Goal: Task Accomplishment & Management: Complete application form

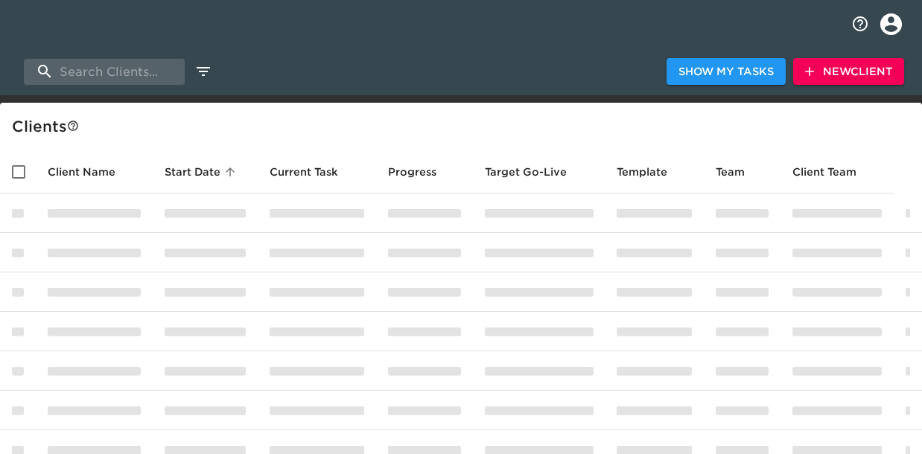
select select "10"
click at [852, 69] on span "New Client" at bounding box center [848, 72] width 87 height 19
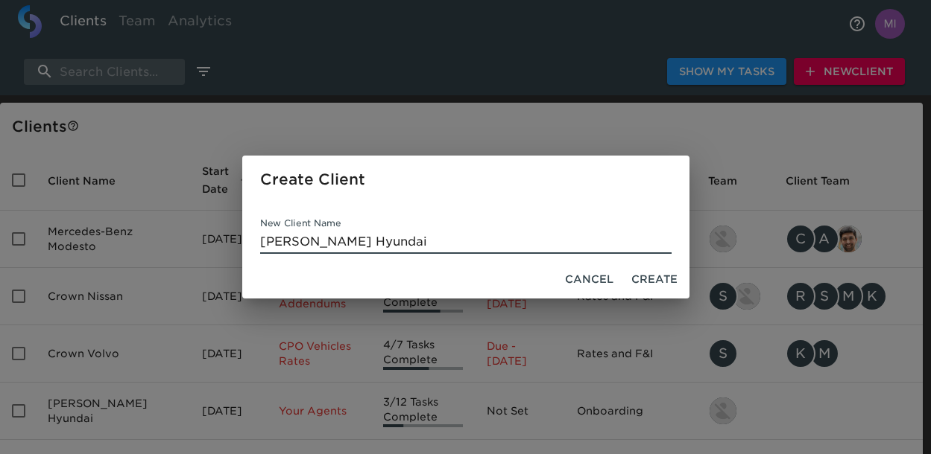
type input "Wiesner Hyundai"
click at [655, 279] on span "Create" at bounding box center [654, 279] width 46 height 19
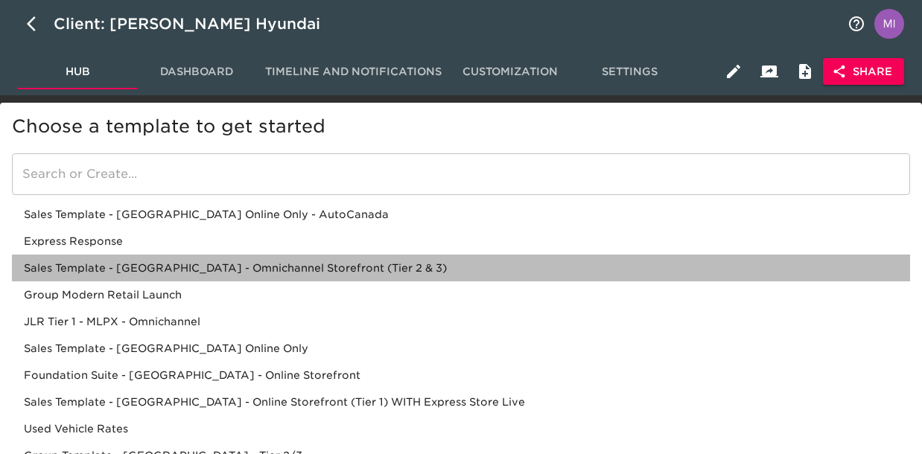
click at [314, 273] on div "Sales Template - [GEOGRAPHIC_DATA] - Omnichannel Storefront (Tier 2 & 3)" at bounding box center [461, 268] width 898 height 27
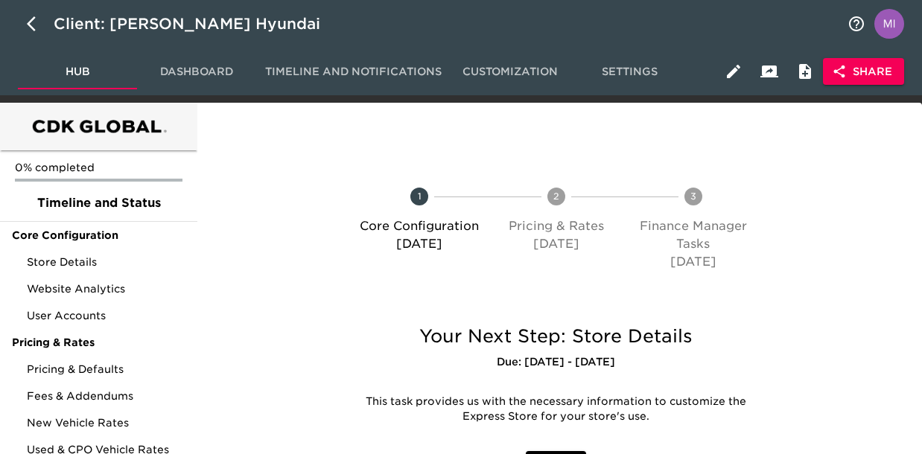
click at [875, 69] on span "Share" at bounding box center [863, 72] width 57 height 19
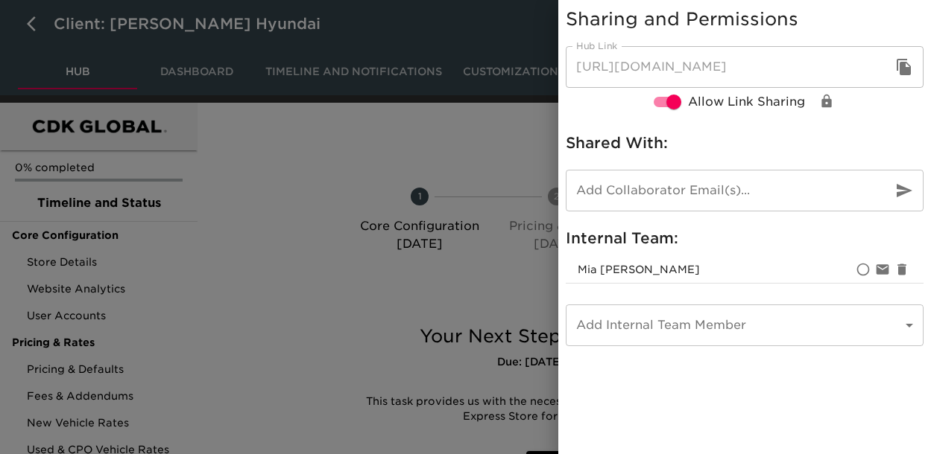
click at [896, 63] on icon "button" at bounding box center [904, 67] width 18 height 18
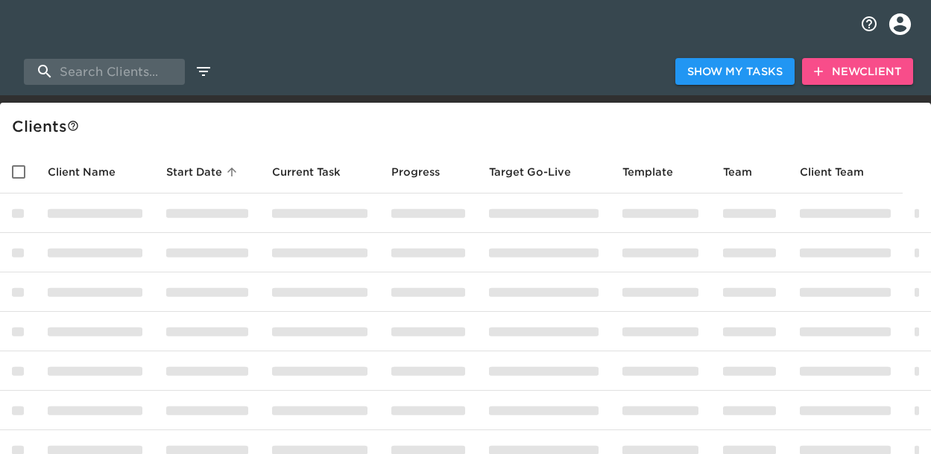
select select "10"
click at [837, 71] on span "New Client" at bounding box center [848, 72] width 87 height 19
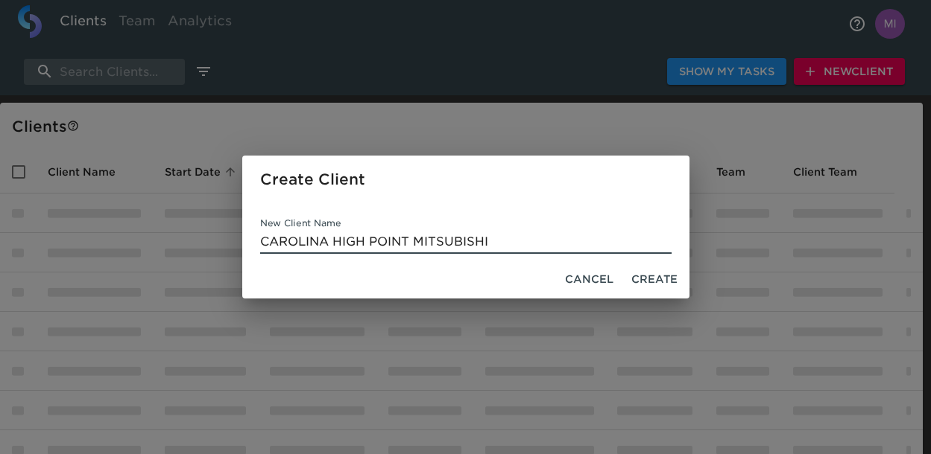
type input "CAROLINA HIGH POINT MITSUBISHI"
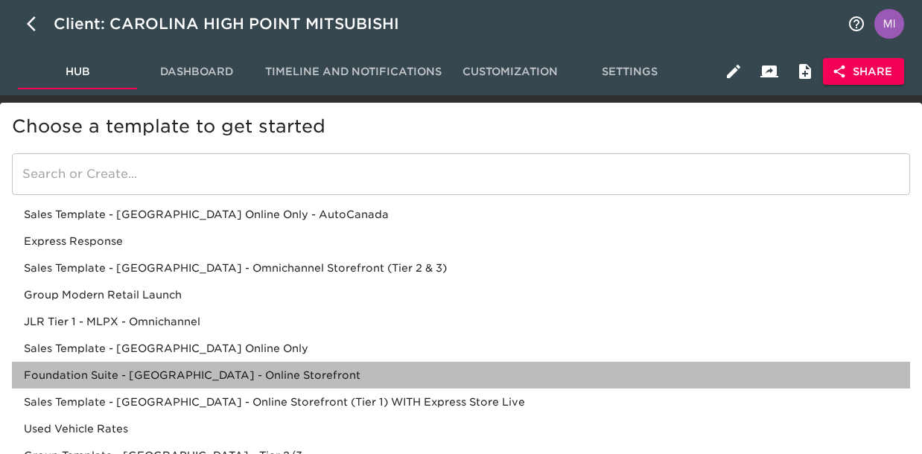
click at [310, 375] on div "Foundation Suite - [GEOGRAPHIC_DATA] - Online Storefront" at bounding box center [461, 375] width 898 height 27
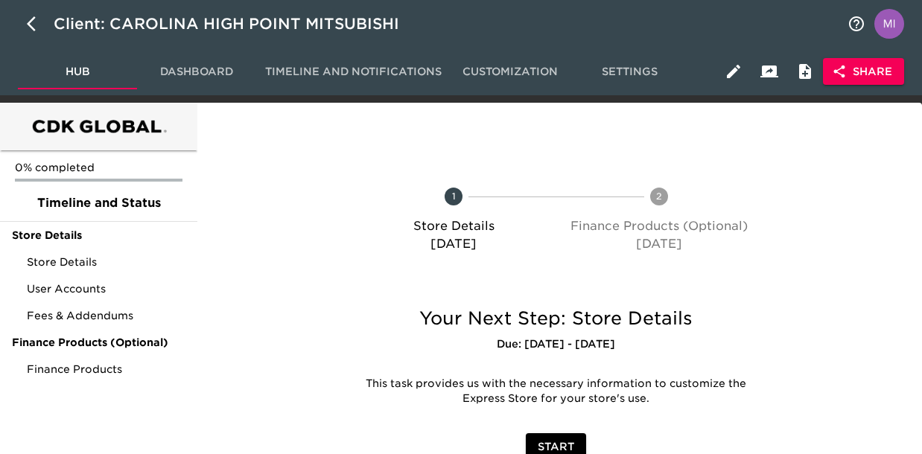
click at [857, 72] on span "Share" at bounding box center [863, 72] width 57 height 19
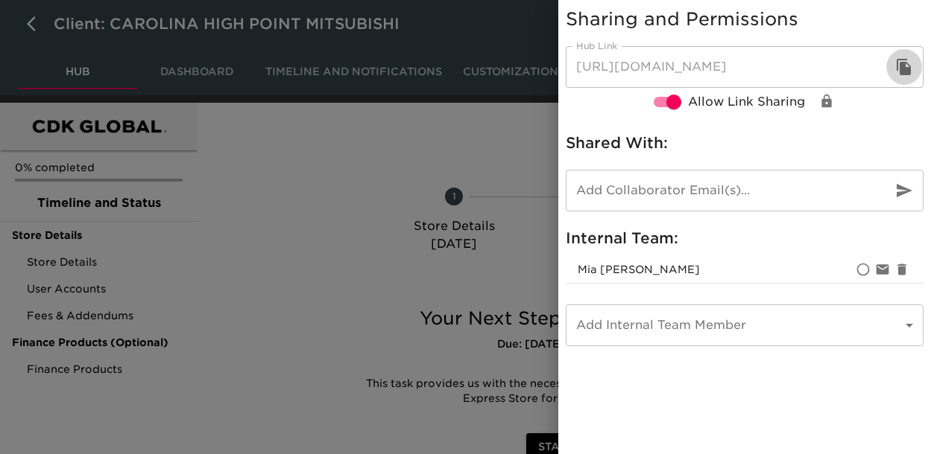
click at [905, 66] on icon "button" at bounding box center [904, 67] width 18 height 18
click at [899, 63] on icon "button" at bounding box center [903, 67] width 14 height 16
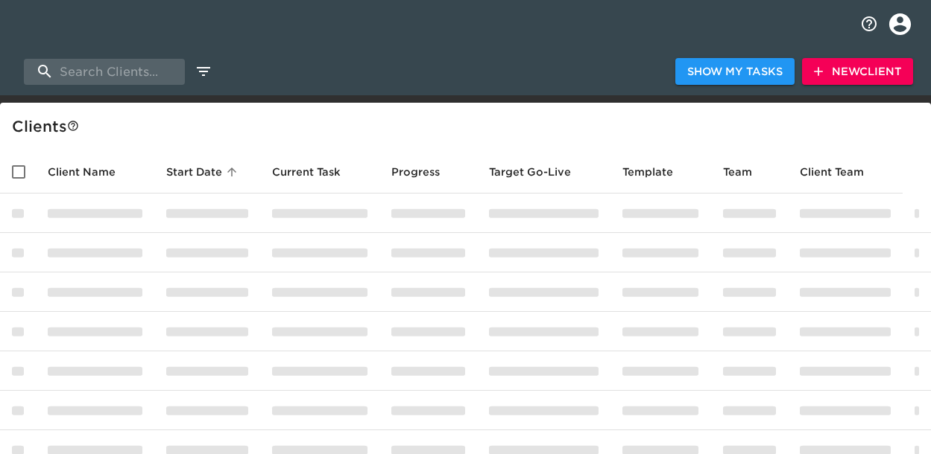
select select "10"
click at [835, 70] on span "New Client" at bounding box center [848, 72] width 87 height 19
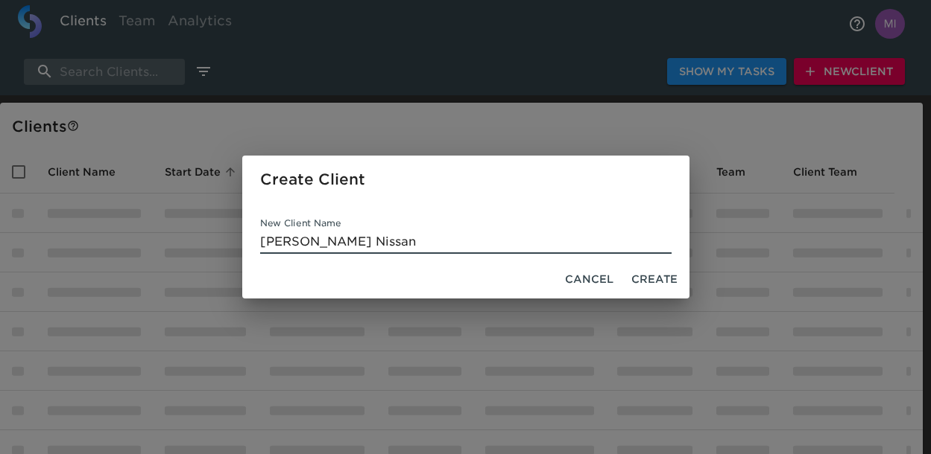
type input "McNeill Nissan"
click at [665, 275] on span "Create" at bounding box center [654, 279] width 46 height 19
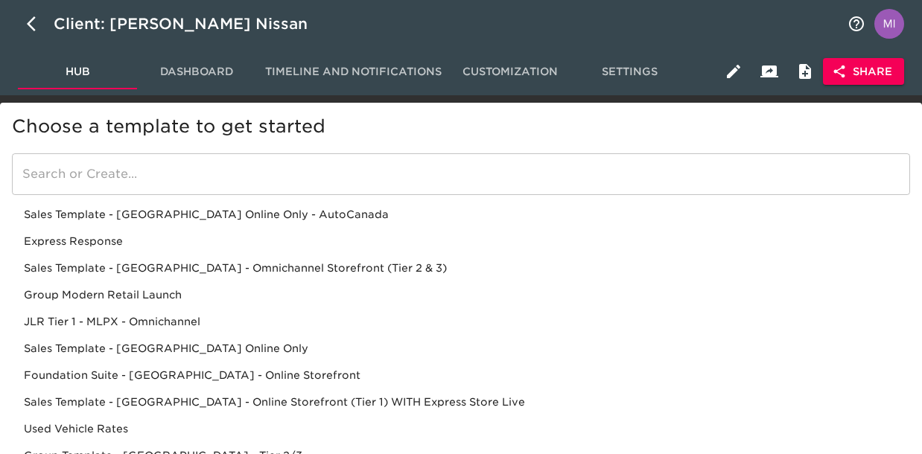
click at [261, 373] on div "Foundation Suite - [GEOGRAPHIC_DATA] - Online Storefront" at bounding box center [461, 375] width 898 height 27
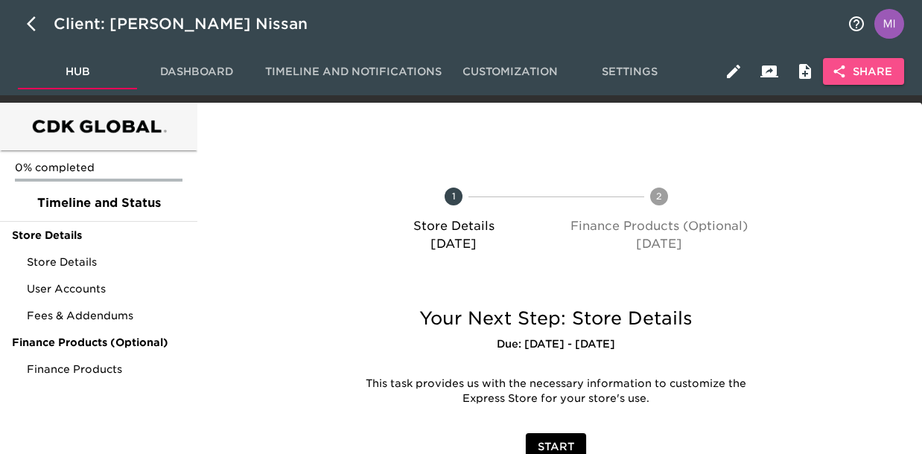
click at [884, 66] on span "Share" at bounding box center [863, 72] width 57 height 19
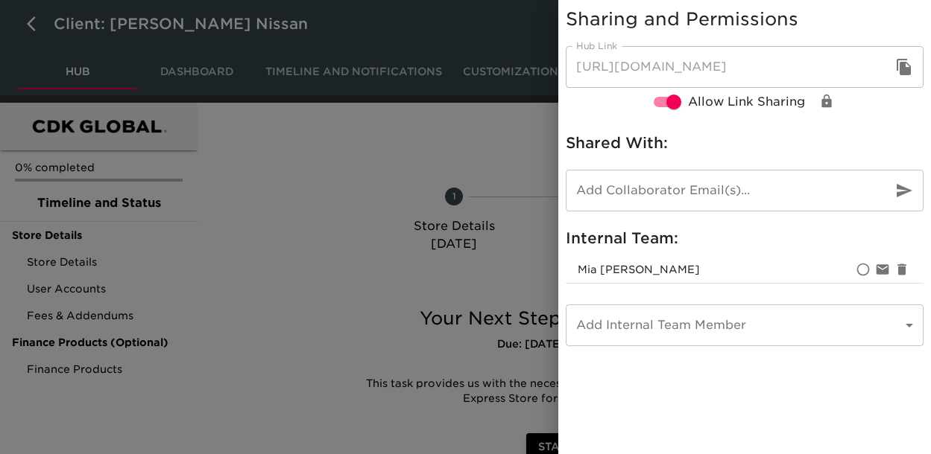
click at [903, 66] on icon "button" at bounding box center [903, 67] width 14 height 16
click at [899, 67] on icon "button" at bounding box center [903, 67] width 14 height 16
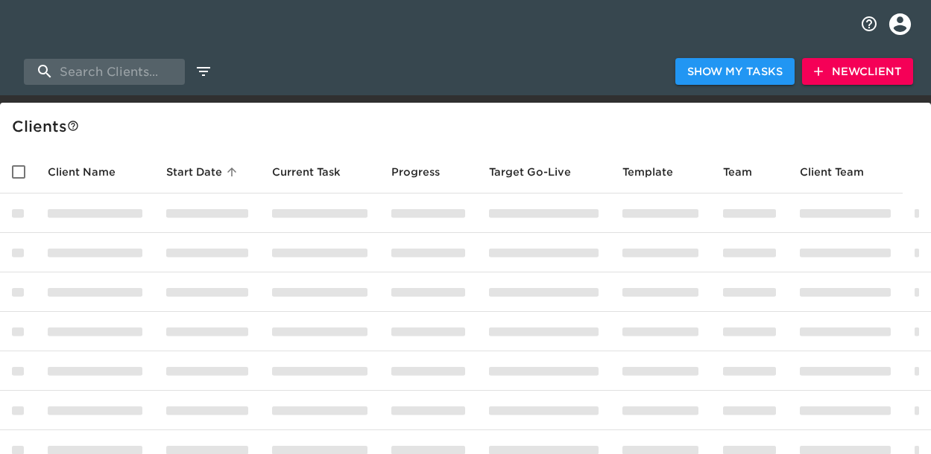
select select "10"
click at [855, 74] on span "New Client" at bounding box center [848, 72] width 87 height 19
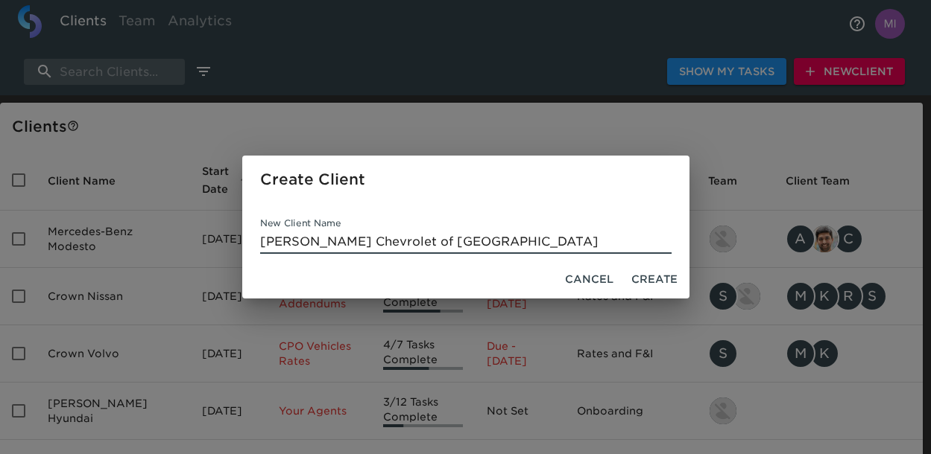
type input "[PERSON_NAME] Chevrolet of [GEOGRAPHIC_DATA]"
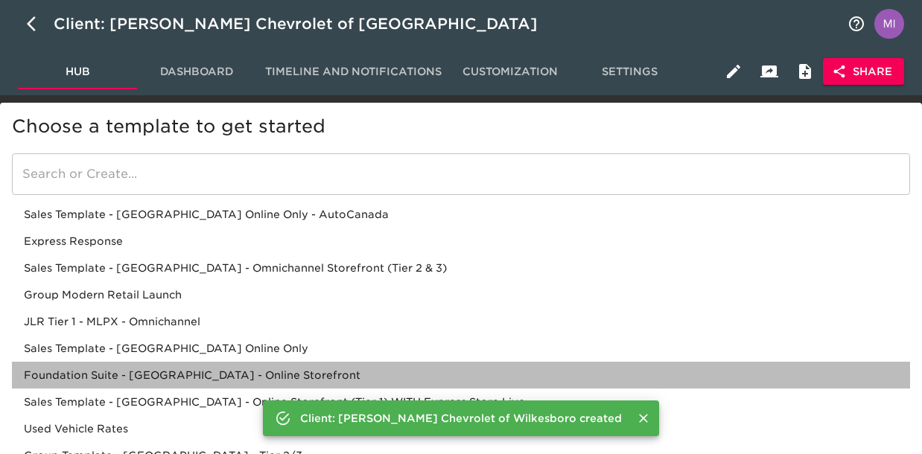
click at [232, 373] on div "Foundation Suite - [GEOGRAPHIC_DATA] - Online Storefront" at bounding box center [461, 375] width 898 height 27
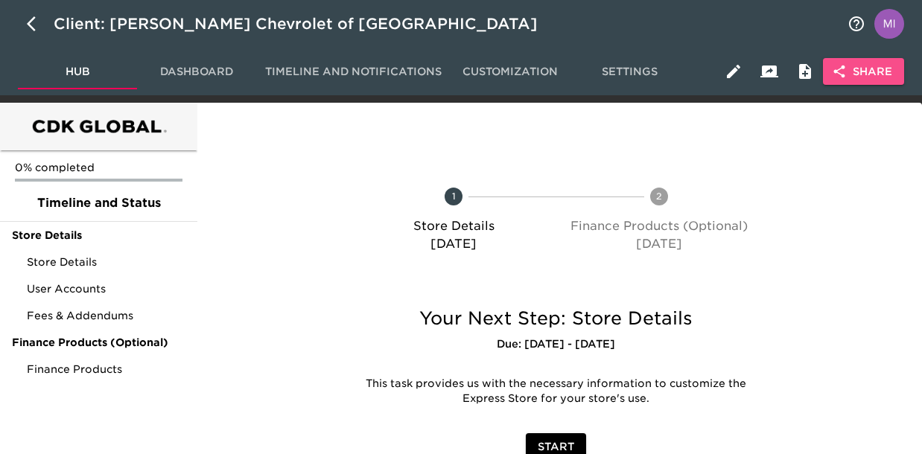
click at [862, 71] on span "Share" at bounding box center [863, 72] width 57 height 19
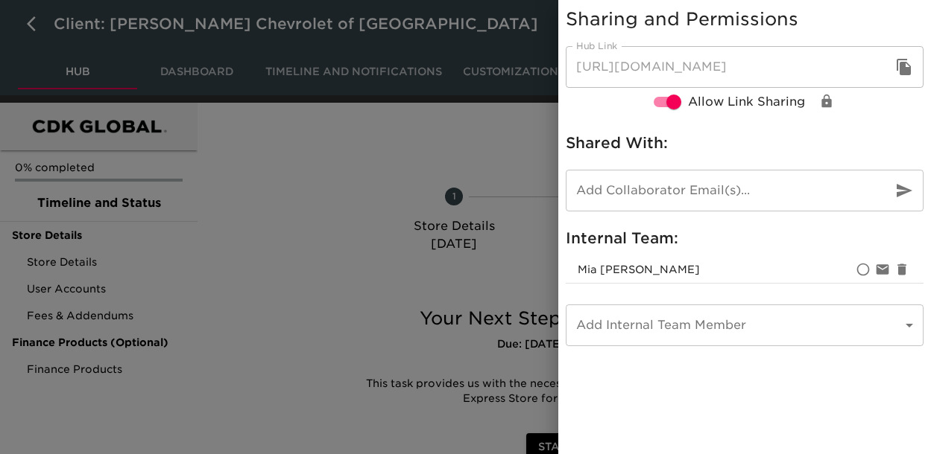
click at [904, 70] on icon "button" at bounding box center [903, 67] width 14 height 16
click at [900, 64] on icon "button" at bounding box center [903, 67] width 14 height 16
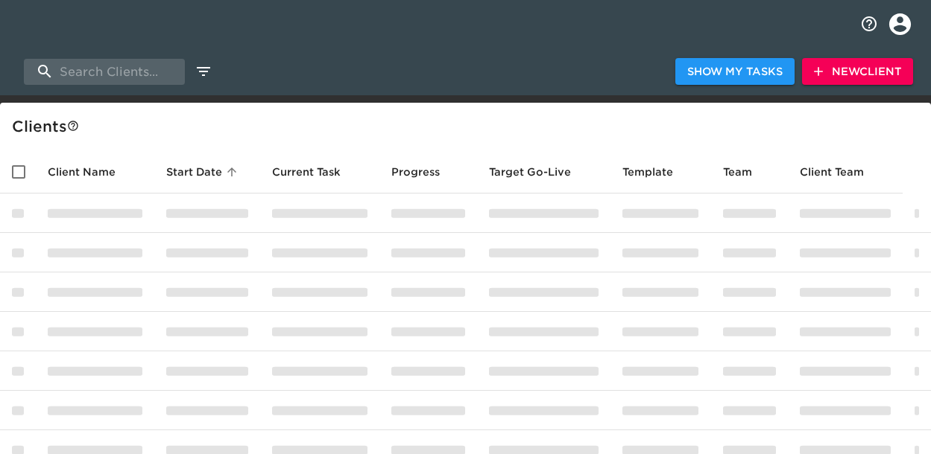
select select "10"
click at [828, 75] on span "New Client" at bounding box center [848, 72] width 87 height 19
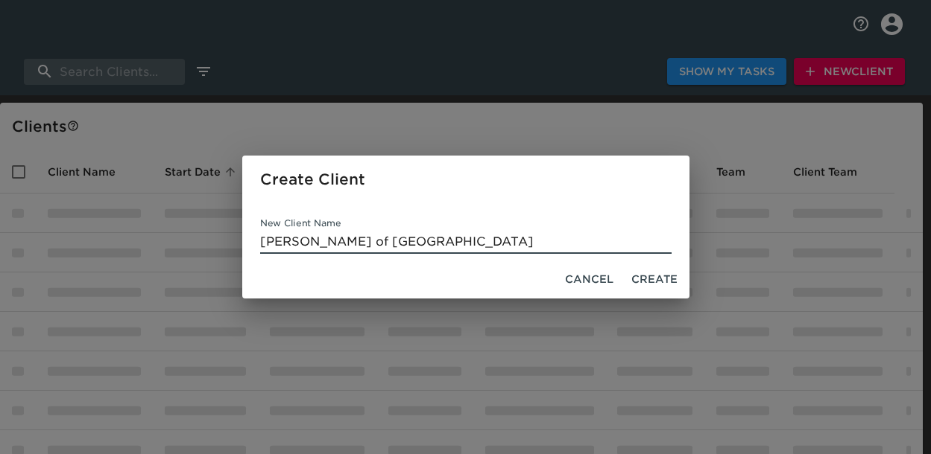
type input "Carolina Kia of High Point"
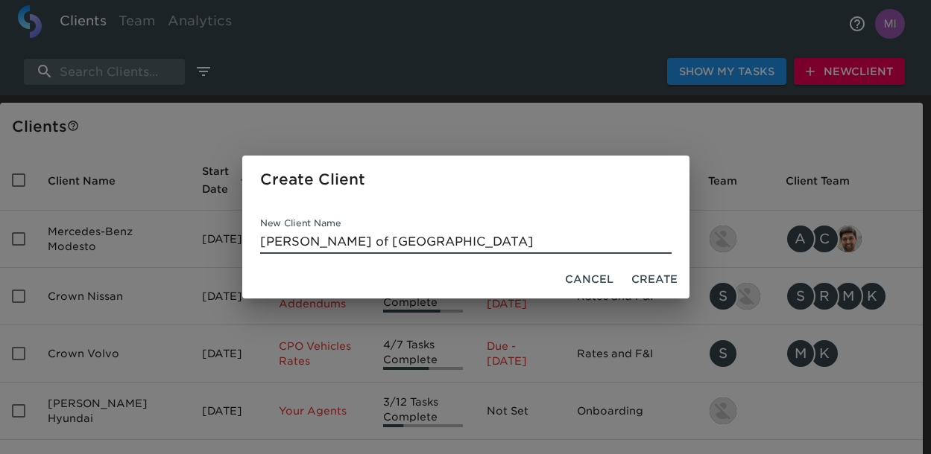
click at [641, 277] on span "Create" at bounding box center [654, 279] width 46 height 19
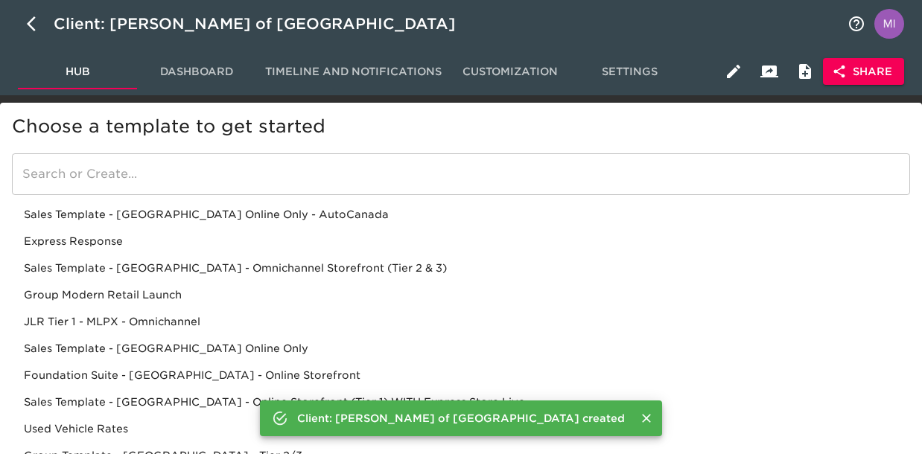
click at [191, 367] on div "Foundation Suite - USA - Online Storefront" at bounding box center [461, 375] width 898 height 27
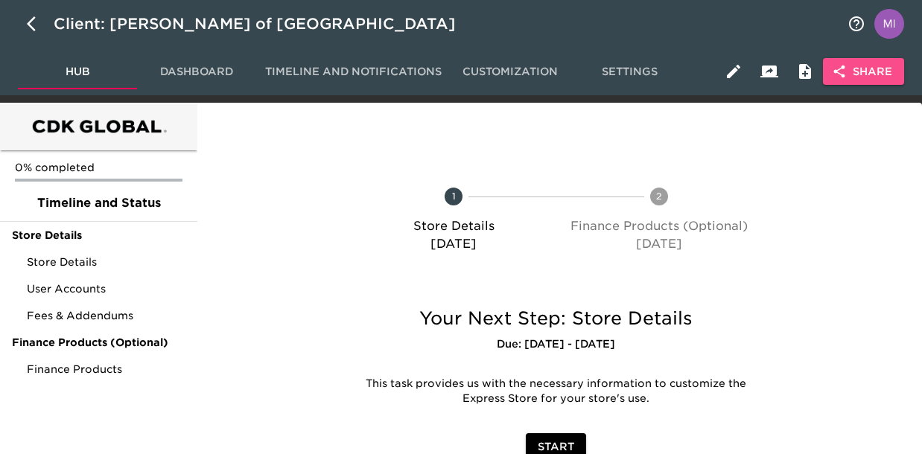
click at [860, 70] on span "Share" at bounding box center [863, 72] width 57 height 19
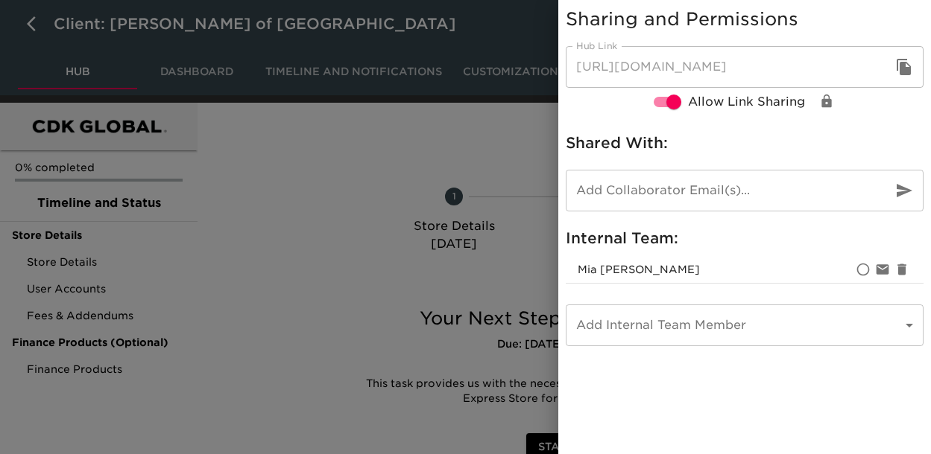
click at [904, 69] on icon "button" at bounding box center [903, 67] width 14 height 16
click at [900, 66] on icon "button" at bounding box center [903, 67] width 14 height 16
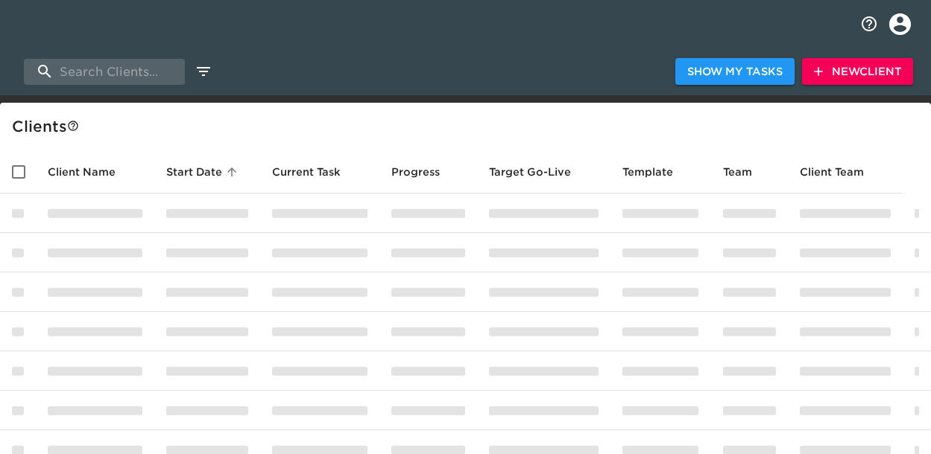
select select "10"
click at [149, 73] on input "search" at bounding box center [104, 72] width 161 height 26
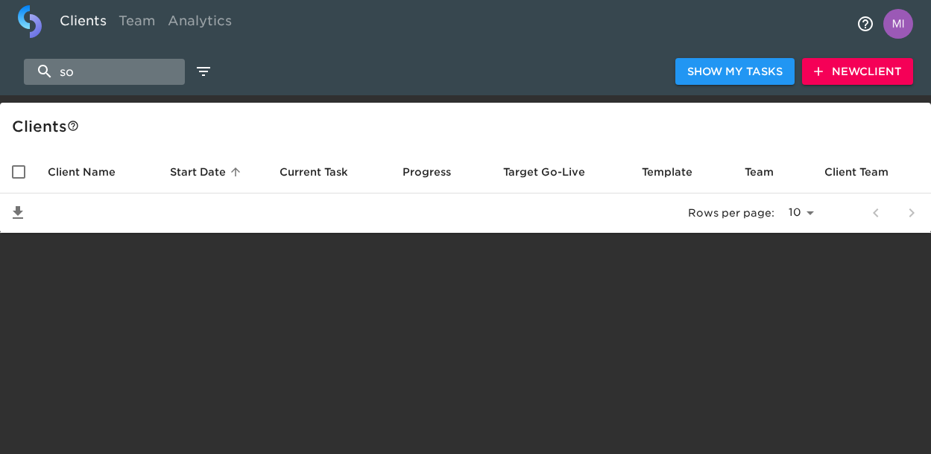
type input "s"
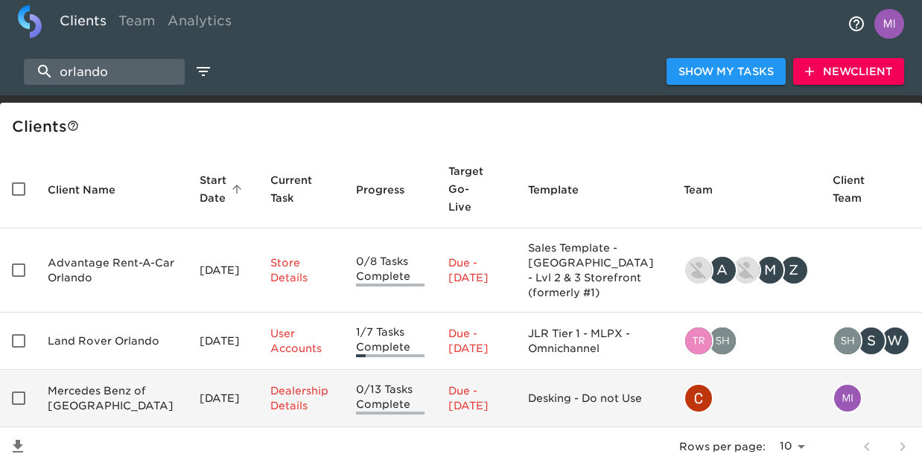
type input "orlando"
click at [87, 370] on td "Mercedes Benz of South Orlando" at bounding box center [112, 398] width 152 height 57
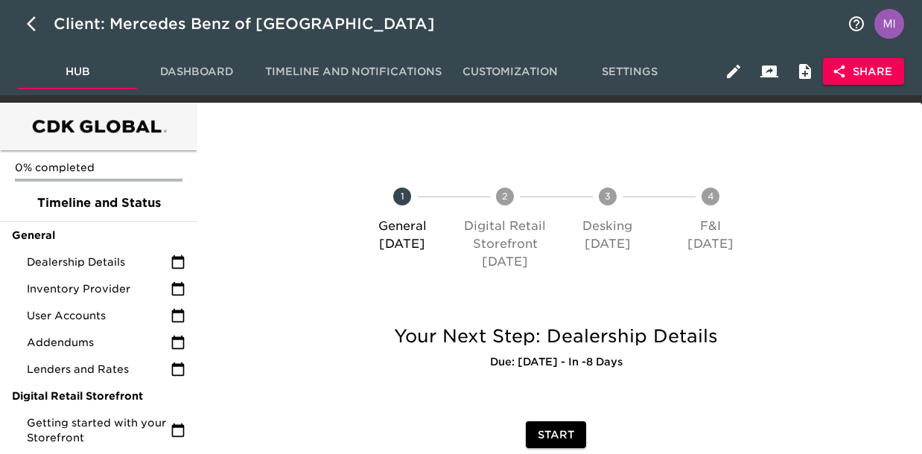
click at [858, 70] on span "Share" at bounding box center [863, 72] width 57 height 19
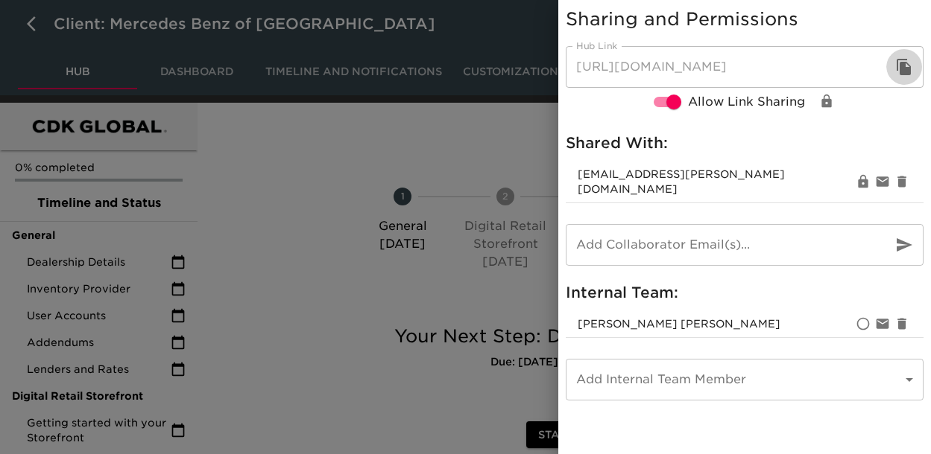
click at [894, 67] on button "button" at bounding box center [904, 67] width 36 height 36
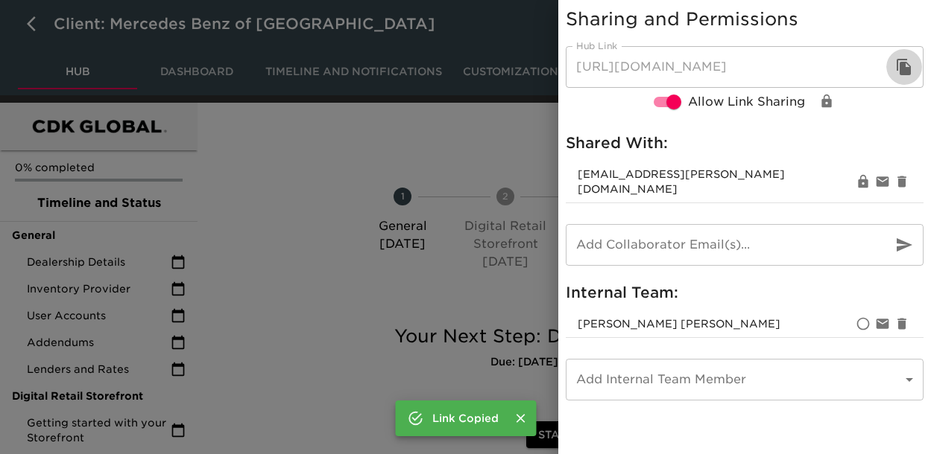
click at [899, 70] on icon "button" at bounding box center [903, 67] width 14 height 16
